Goal: Information Seeking & Learning: Learn about a topic

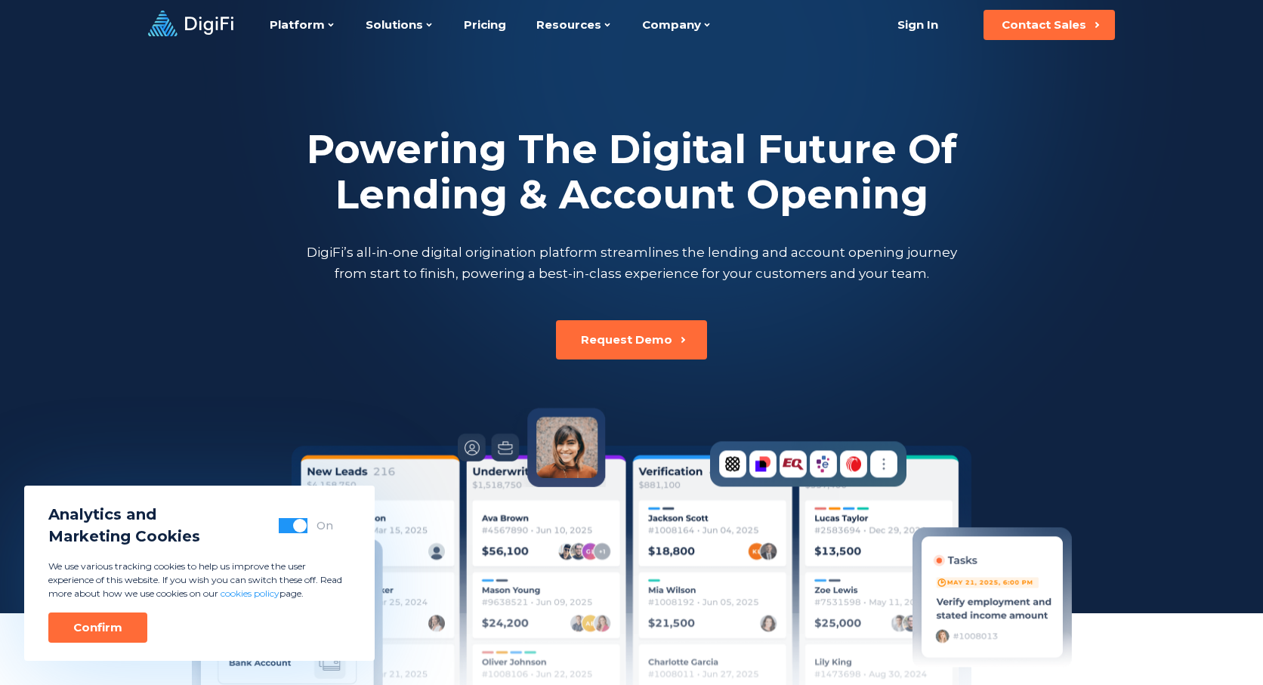
click at [831, 244] on p "DigiFi’s all-in-one digital origination platform streamlines the lending and ac…" at bounding box center [631, 263] width 657 height 42
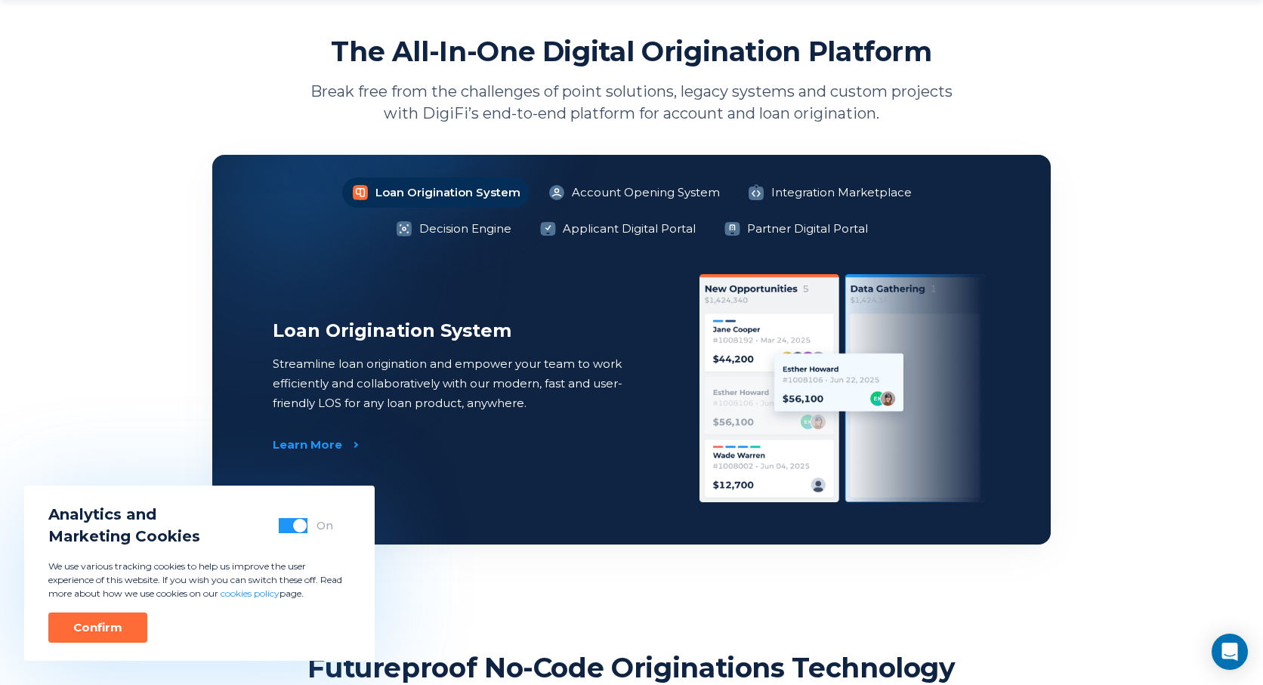
scroll to position [1088, 0]
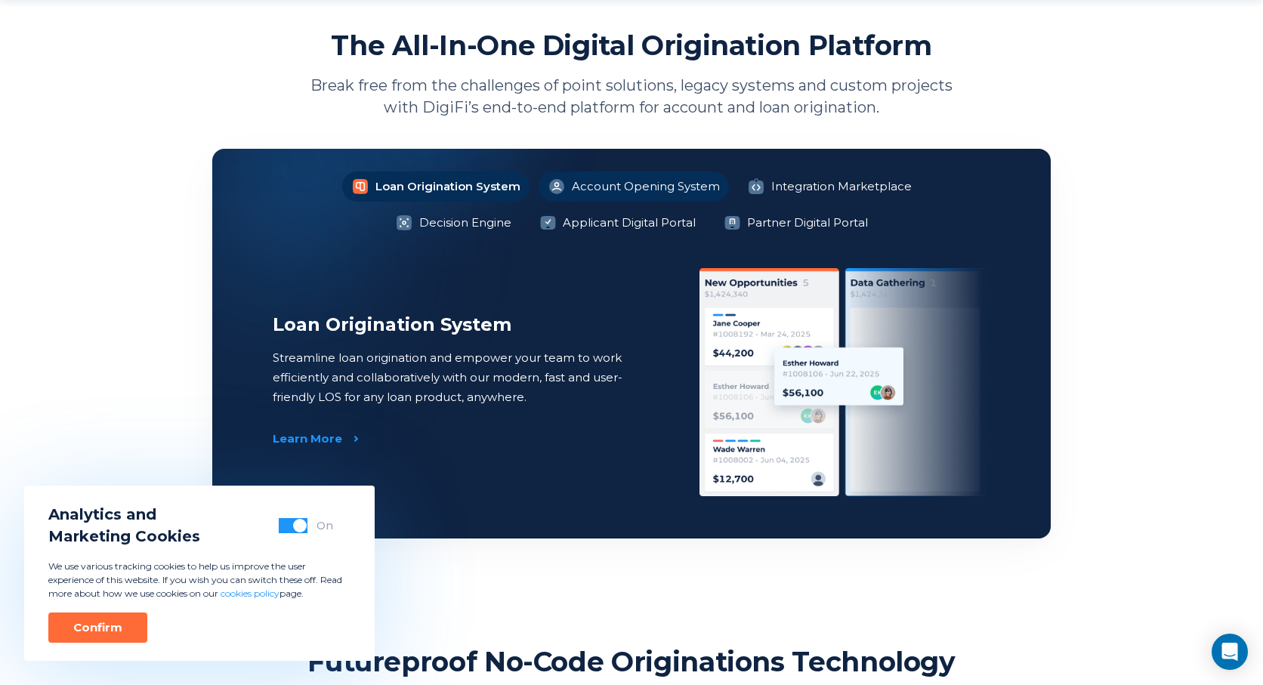
click at [562, 183] on li "Account Opening System" at bounding box center [633, 186] width 190 height 30
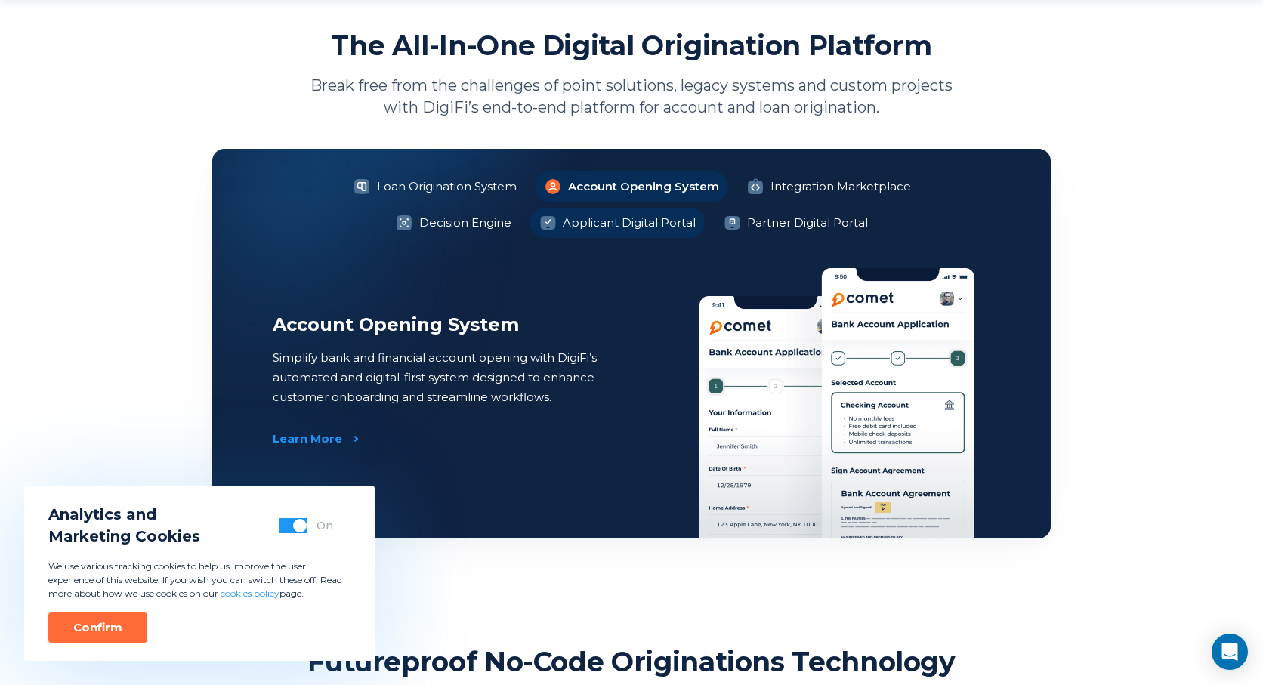
click at [569, 210] on li "Applicant Digital Portal" at bounding box center [616, 223] width 175 height 30
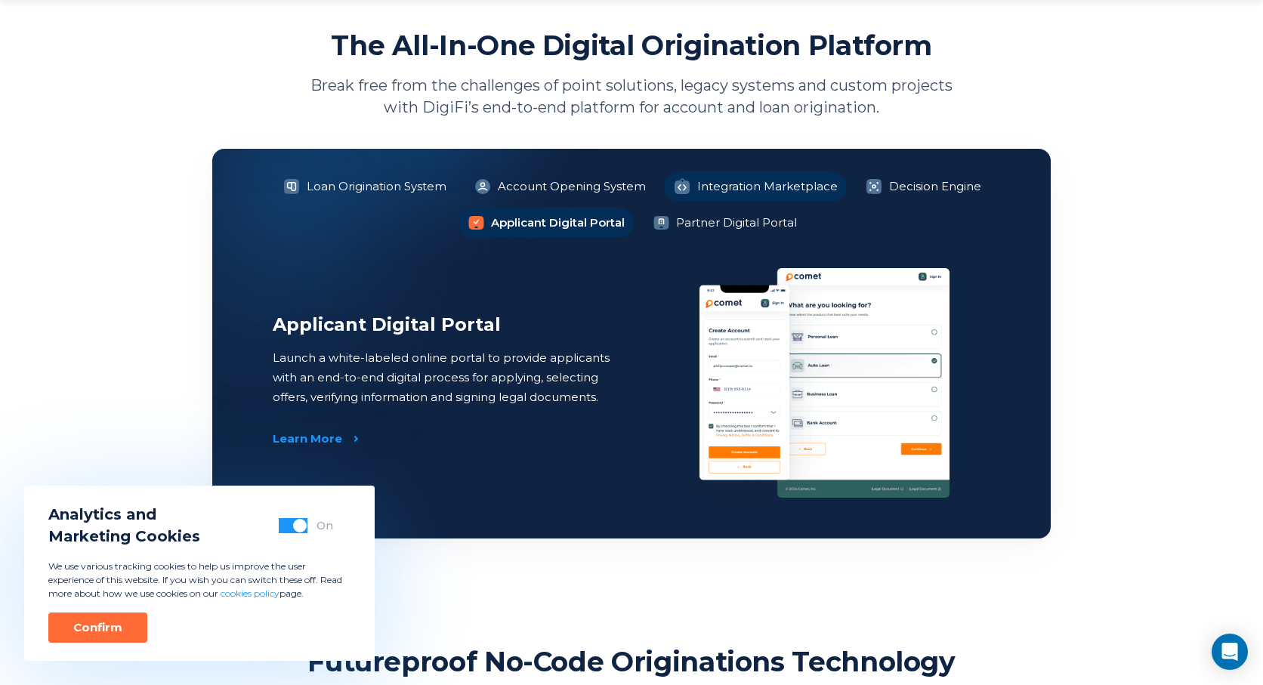
click at [755, 187] on li "Integration Marketplace" at bounding box center [755, 186] width 183 height 30
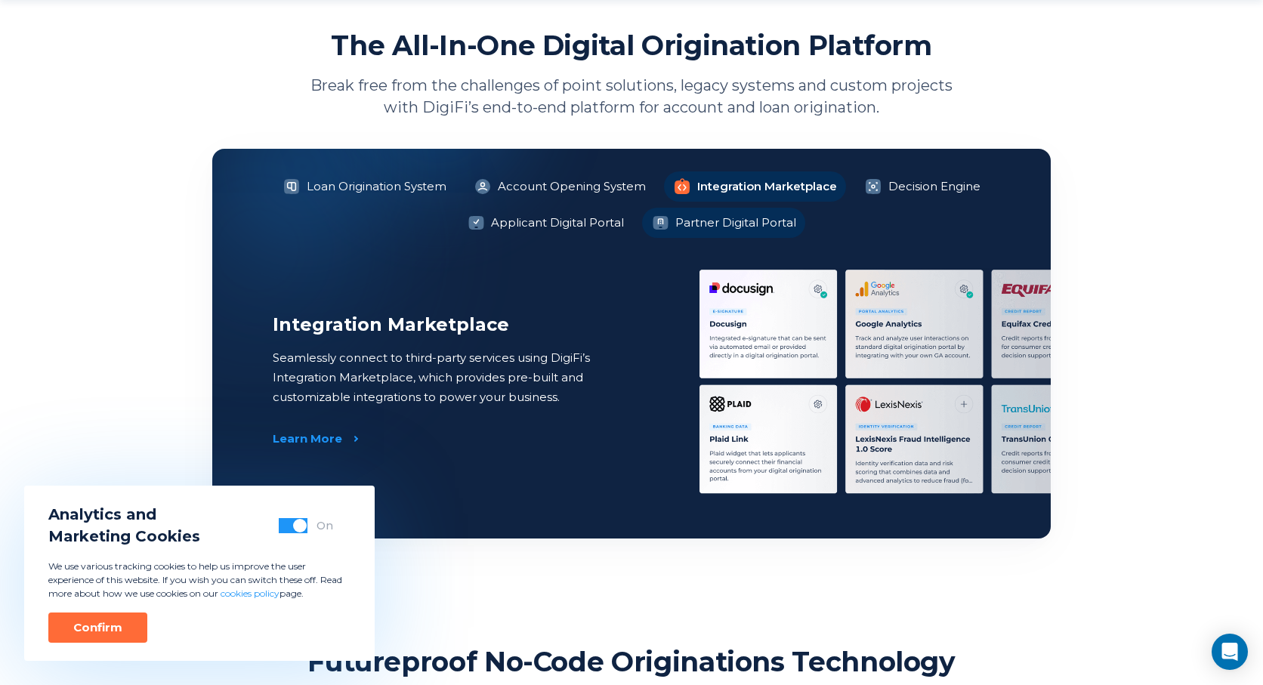
click at [739, 215] on li "Partner Digital Portal" at bounding box center [723, 223] width 163 height 30
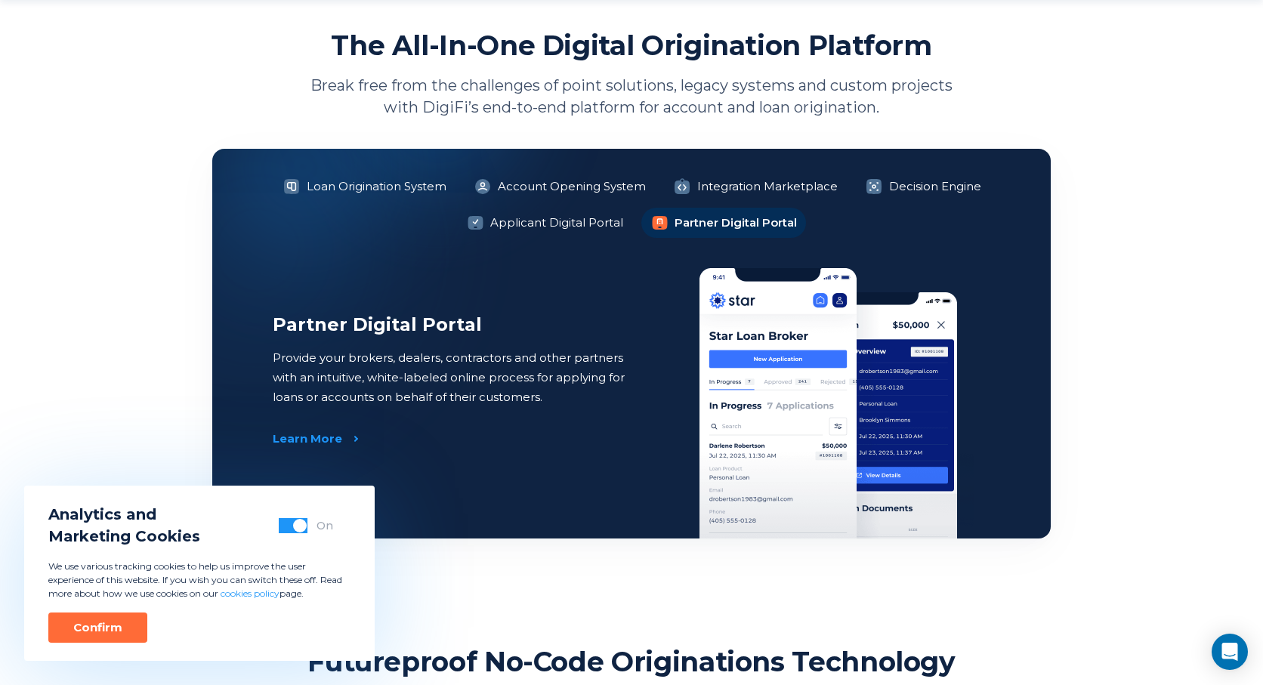
click at [893, 201] on ul "Loan Origination System Account Opening System Integration Marketplace Decision…" at bounding box center [631, 204] width 717 height 66
click at [901, 194] on li "Decision Engine" at bounding box center [923, 186] width 134 height 30
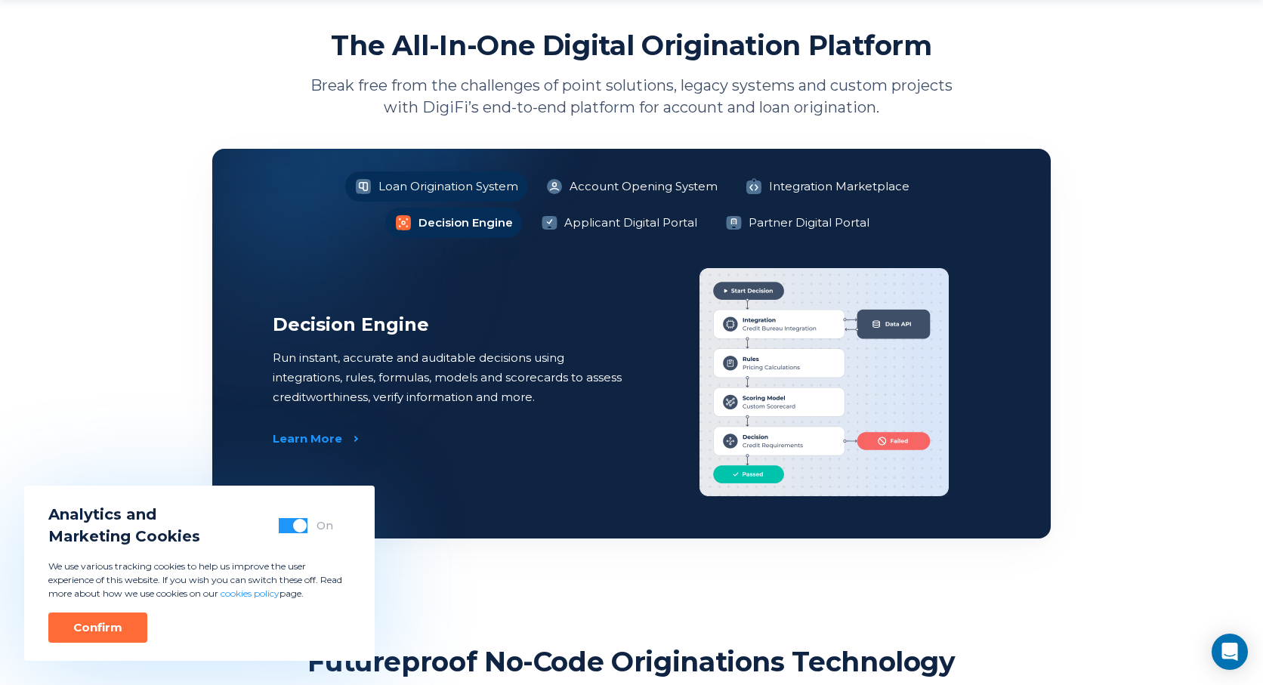
click at [400, 190] on li "Loan Origination System" at bounding box center [436, 186] width 182 height 30
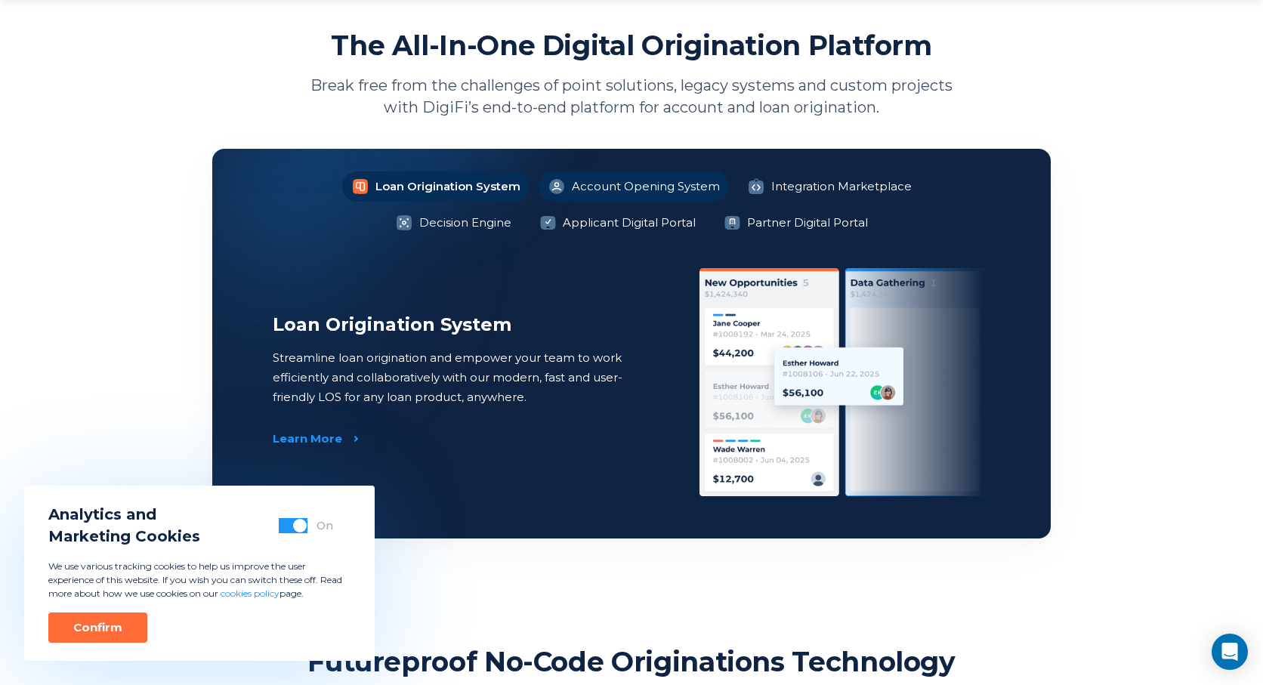
click at [569, 187] on li "Account Opening System" at bounding box center [633, 186] width 190 height 30
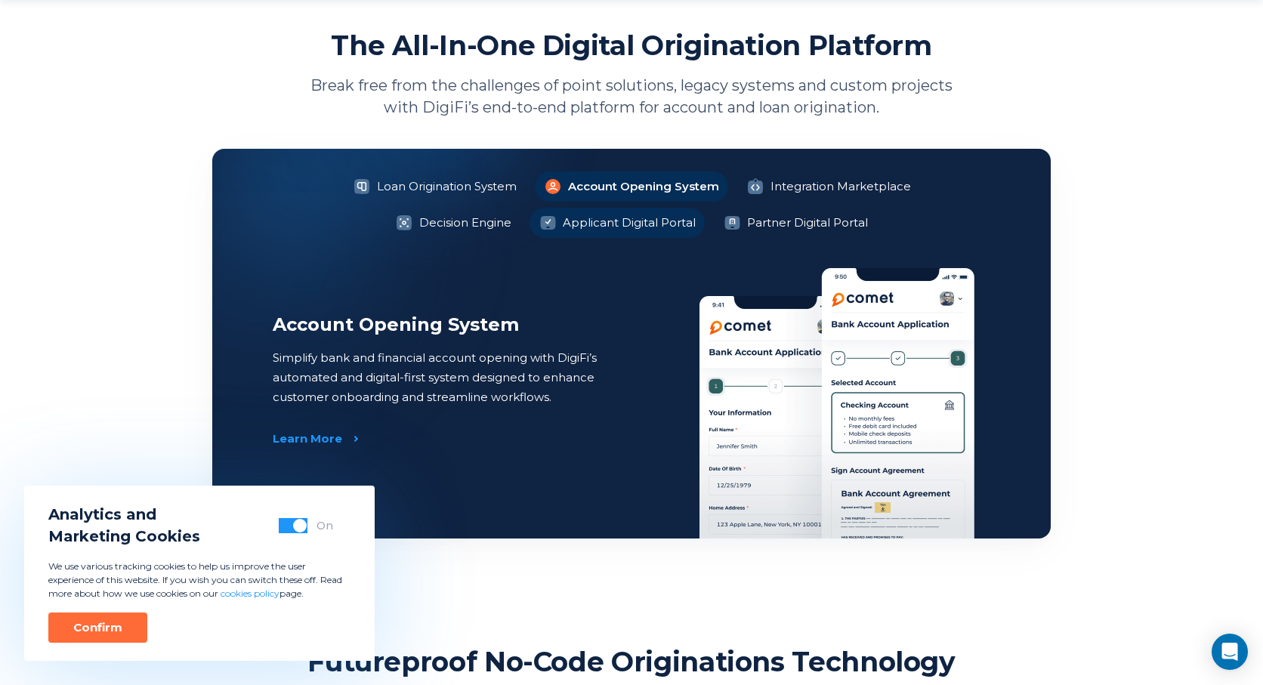
click at [563, 220] on li "Applicant Digital Portal" at bounding box center [616, 223] width 175 height 30
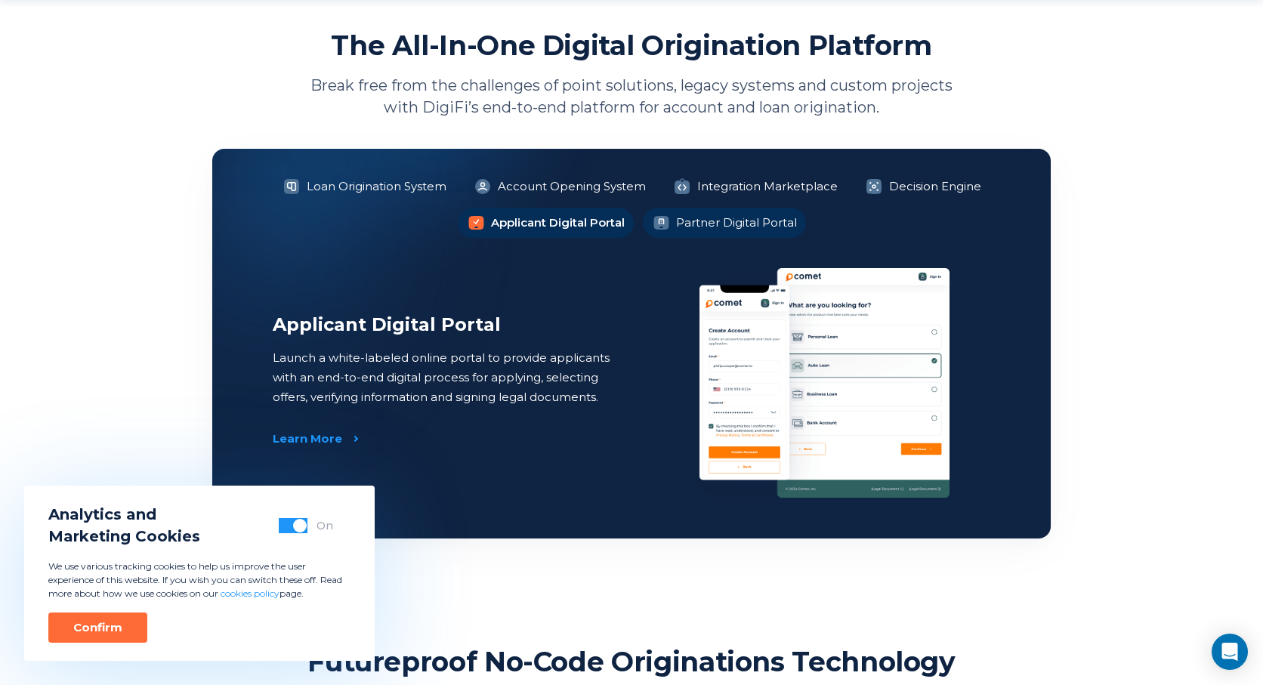
click at [720, 227] on li "Partner Digital Portal" at bounding box center [724, 223] width 163 height 30
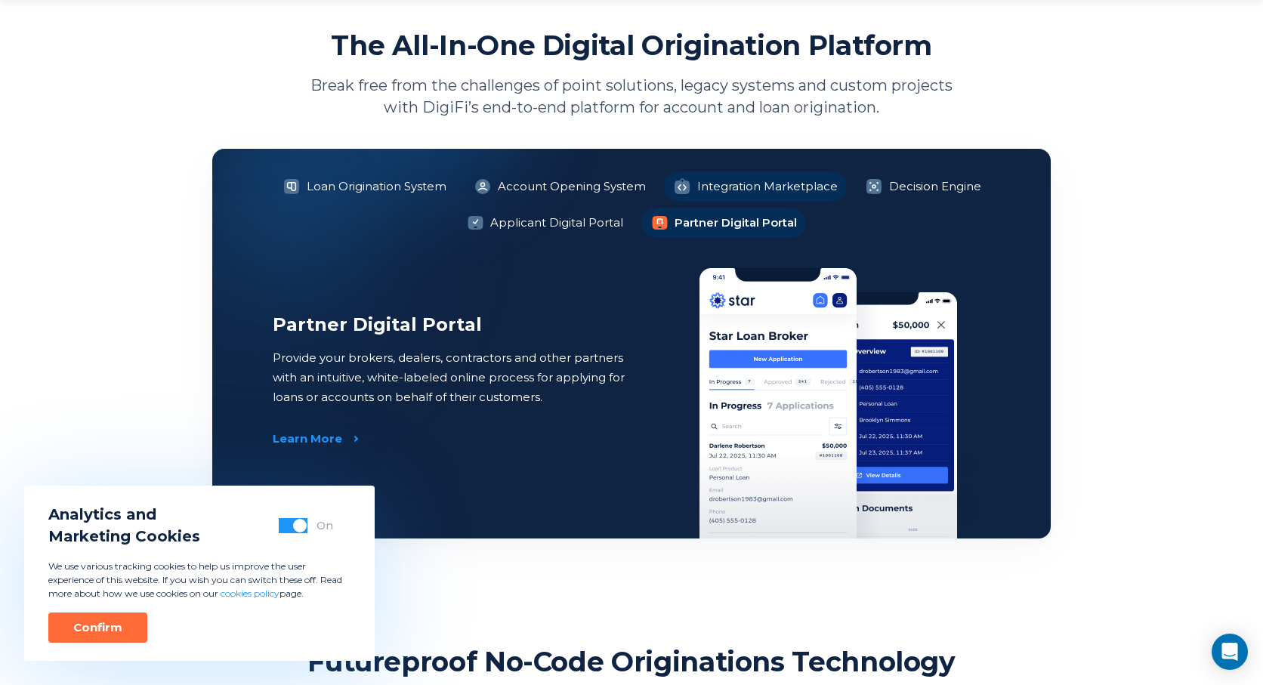
click at [736, 193] on li "Integration Marketplace" at bounding box center [755, 186] width 183 height 30
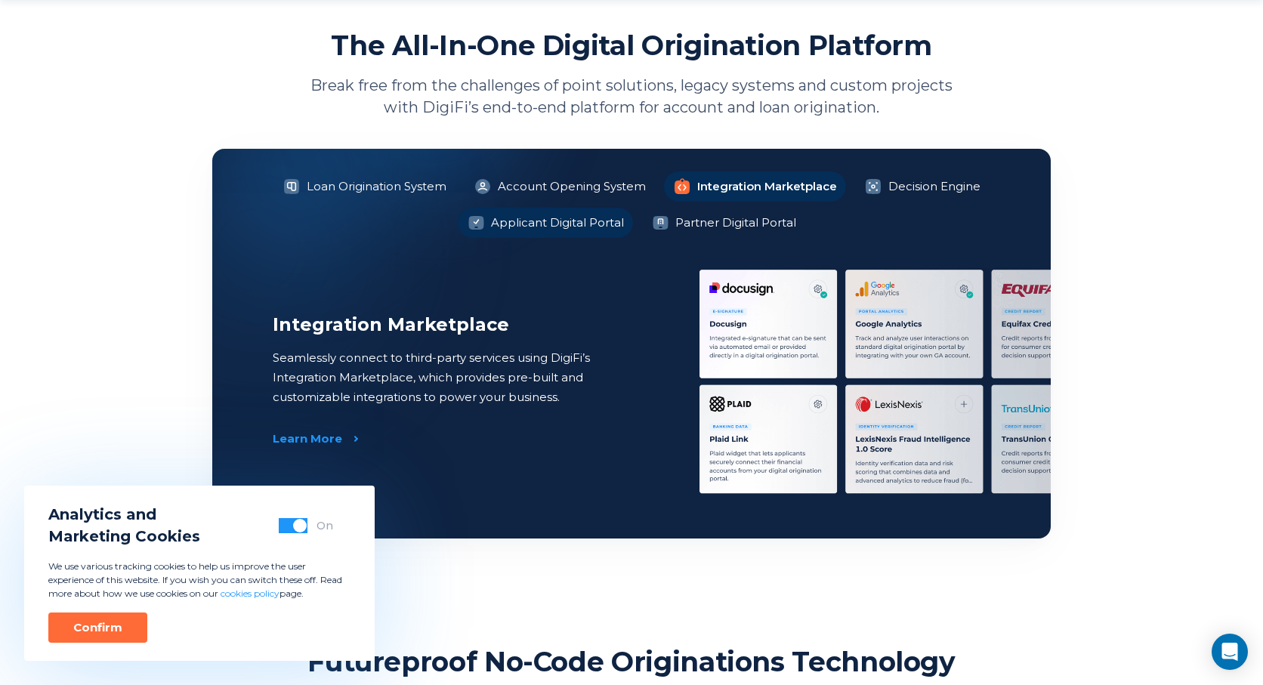
click at [580, 225] on li "Applicant Digital Portal" at bounding box center [545, 223] width 175 height 30
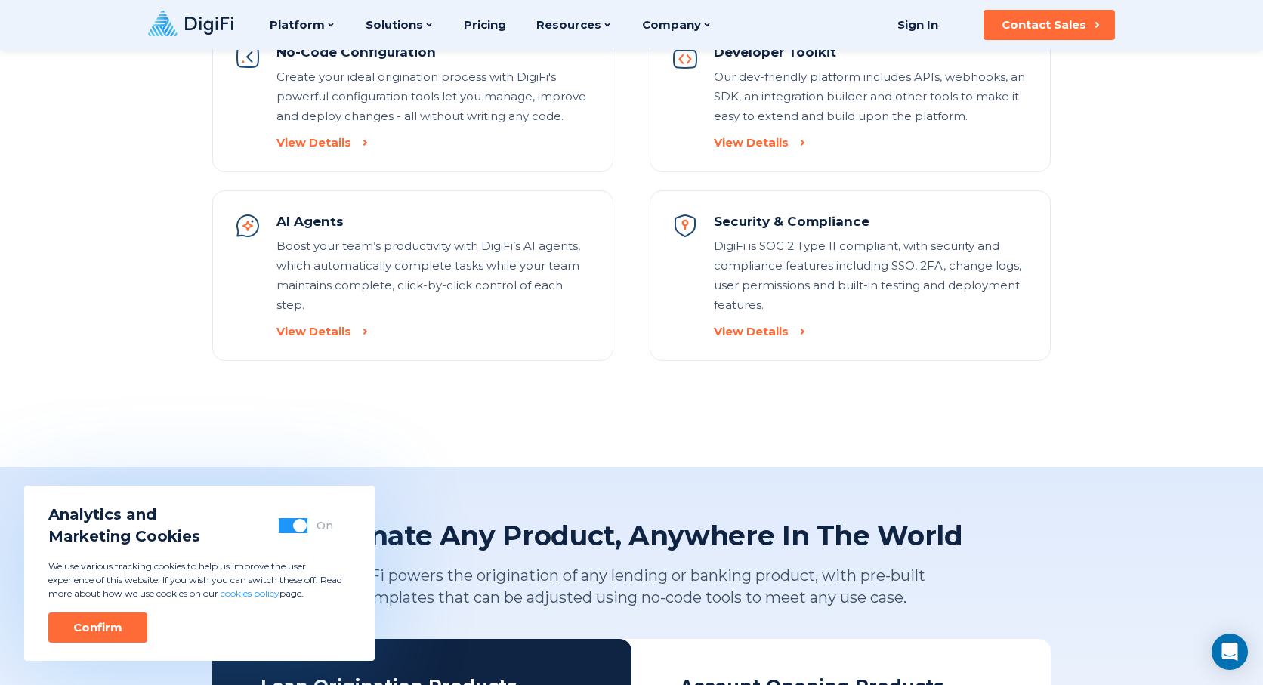
scroll to position [1813, 0]
